Goal: Information Seeking & Learning: Learn about a topic

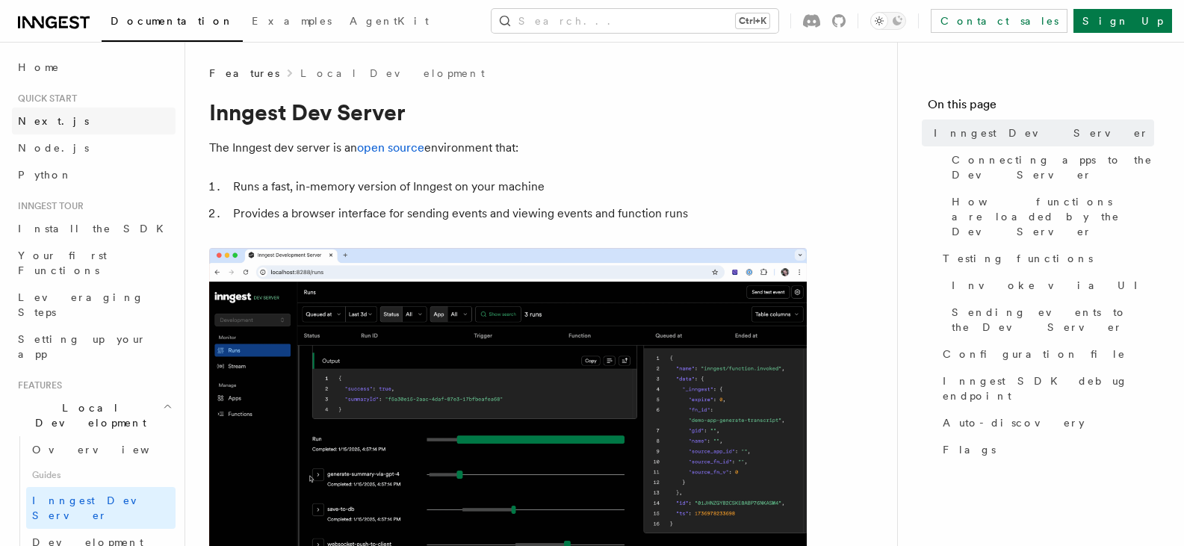
click at [75, 118] on link "Next.js" at bounding box center [94, 121] width 164 height 27
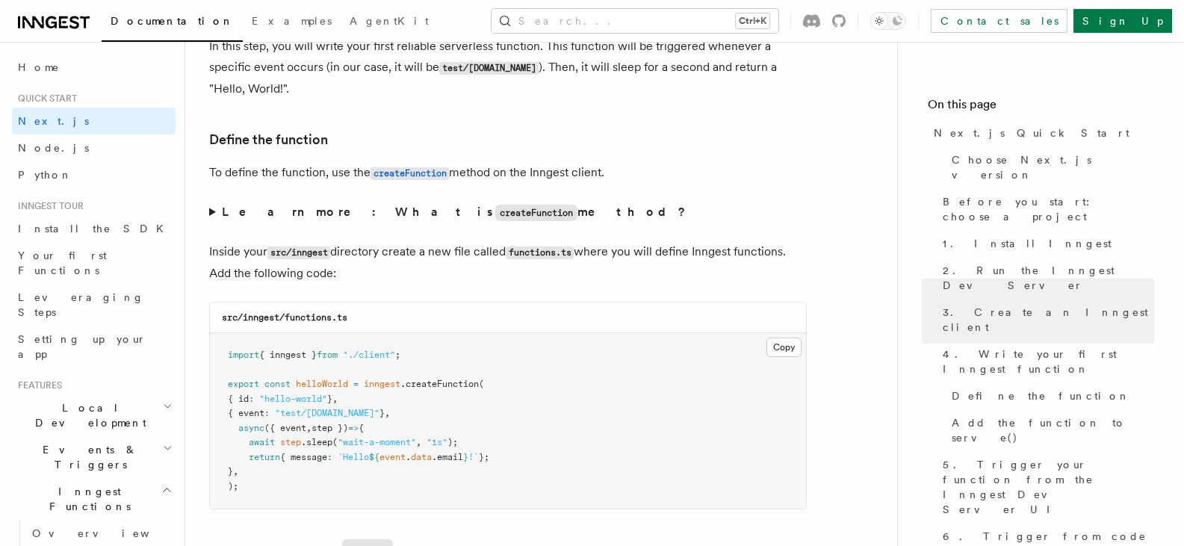
scroll to position [2480, 0]
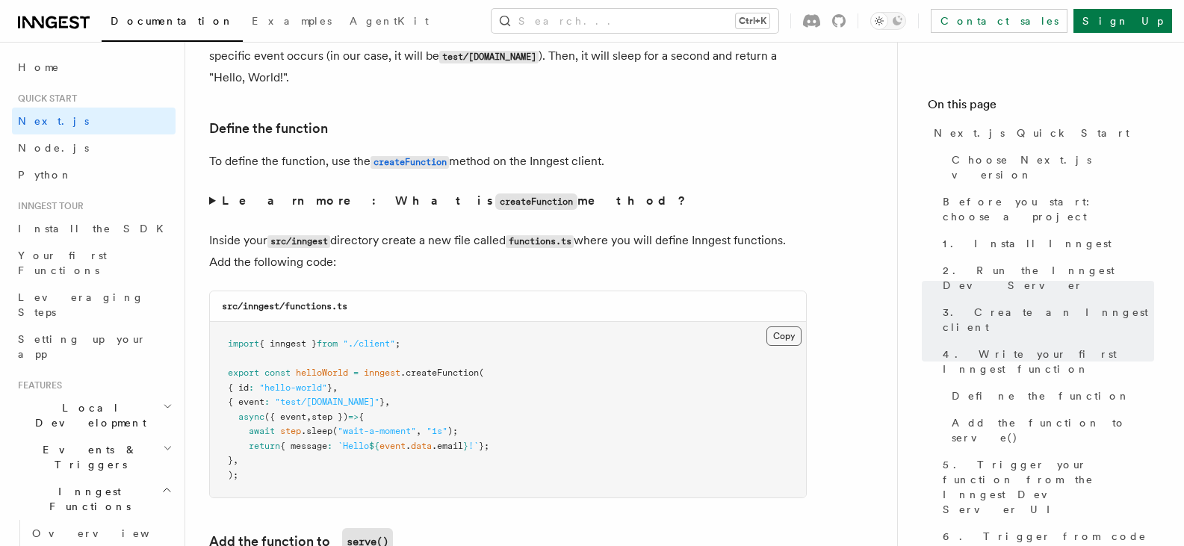
click at [787, 331] on button "Copy Copied" at bounding box center [783, 335] width 35 height 19
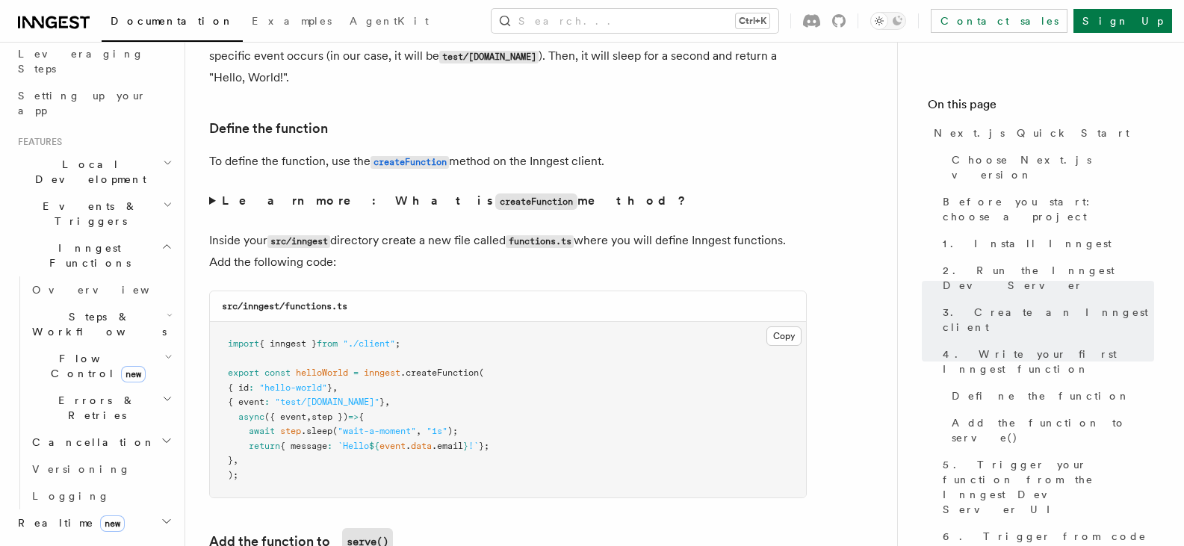
scroll to position [244, 0]
click at [167, 308] on icon "button" at bounding box center [170, 314] width 6 height 12
click at [90, 474] on span "AI Inference" at bounding box center [89, 487] width 87 height 27
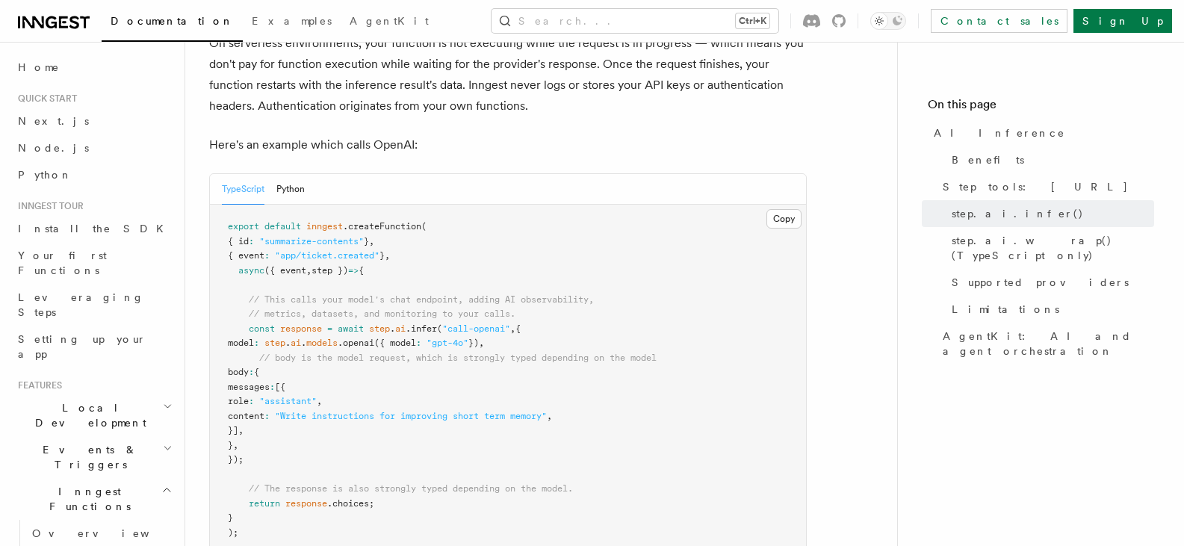
scroll to position [763, 0]
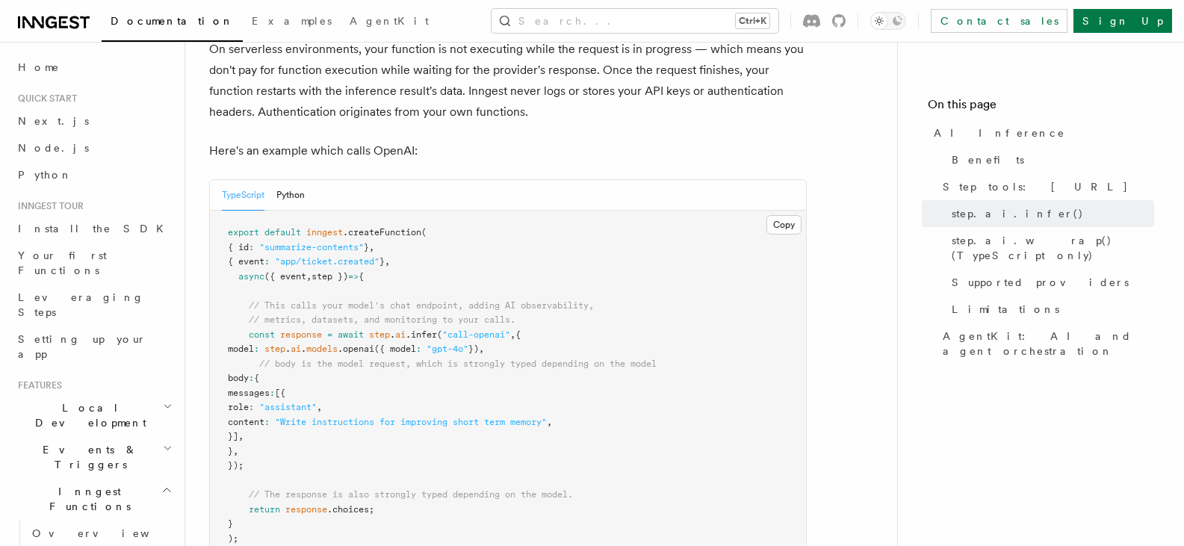
click at [370, 344] on span ".openai" at bounding box center [356, 349] width 37 height 10
click at [306, 358] on span "// body is the model request, which is strongly typed depending on the model" at bounding box center [457, 363] width 397 height 10
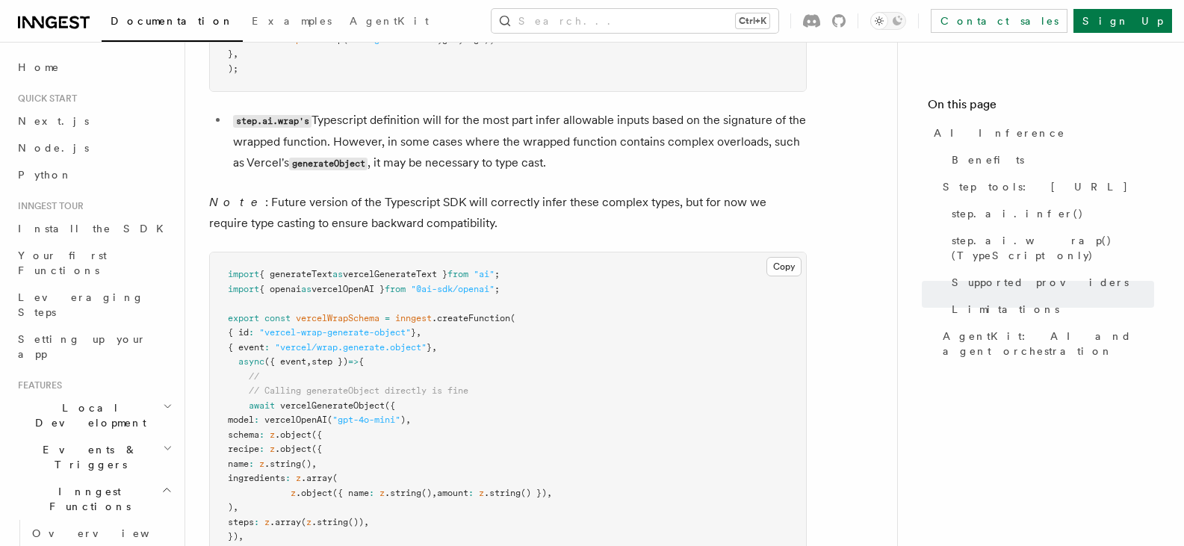
scroll to position [3491, 0]
